Goal: Transaction & Acquisition: Download file/media

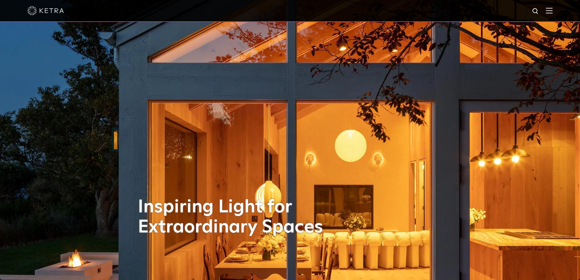
click at [552, 10] on img at bounding box center [549, 11] width 7 height 6
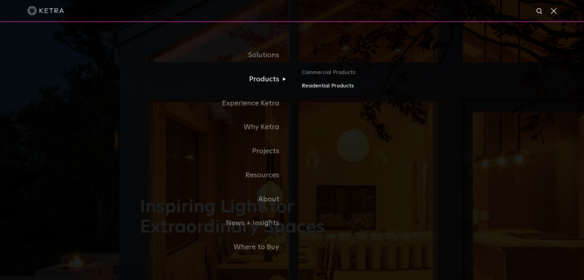
click at [311, 88] on link "Residential Products" at bounding box center [373, 86] width 142 height 9
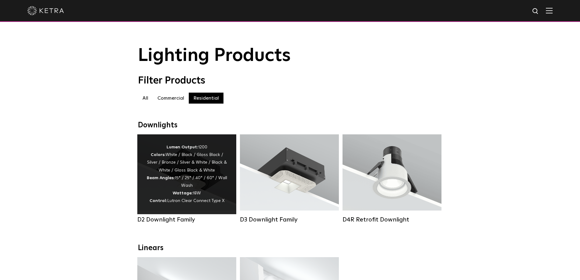
click at [194, 171] on div "Lumen Output: 1200 Colors: White / Black / Gloss Black / Silver / Bronze / Silv…" at bounding box center [186, 173] width 81 height 61
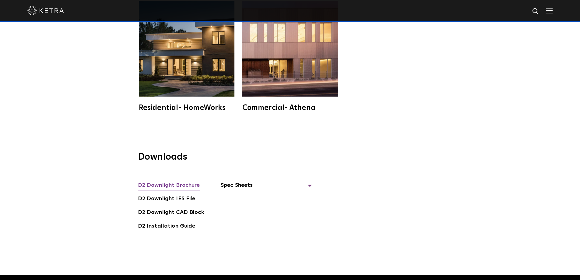
scroll to position [1692, 0]
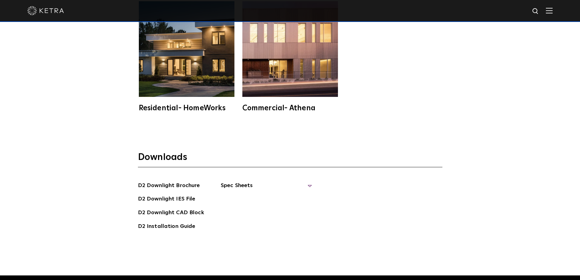
click at [225, 181] on span "Spec Sheets" at bounding box center [266, 187] width 91 height 13
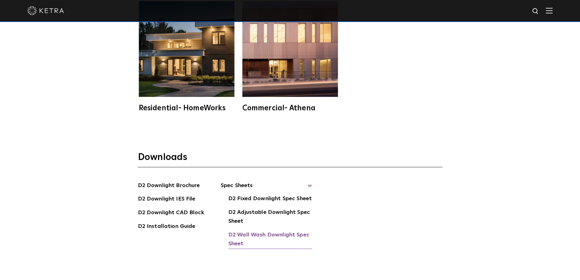
click at [252, 230] on link "D2 Wall Wash Downlight Spec Sheet" at bounding box center [270, 239] width 84 height 19
